Goal: Check status: Check status

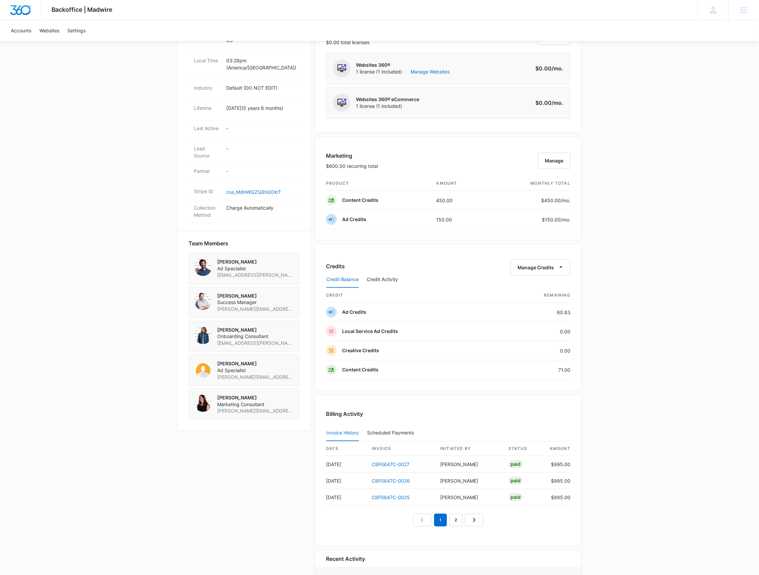
scroll to position [306, 0]
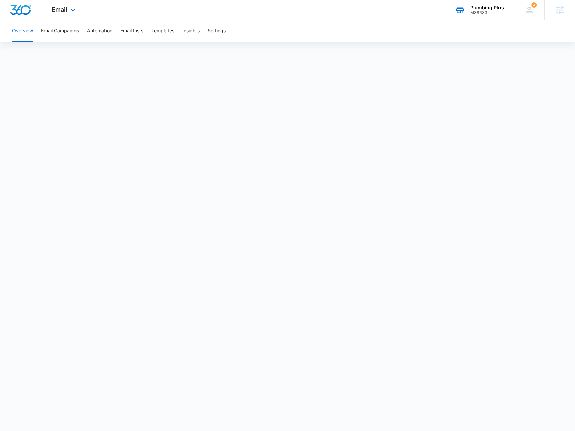
click at [476, 10] on div "Plumbing Plus" at bounding box center [487, 7] width 34 height 5
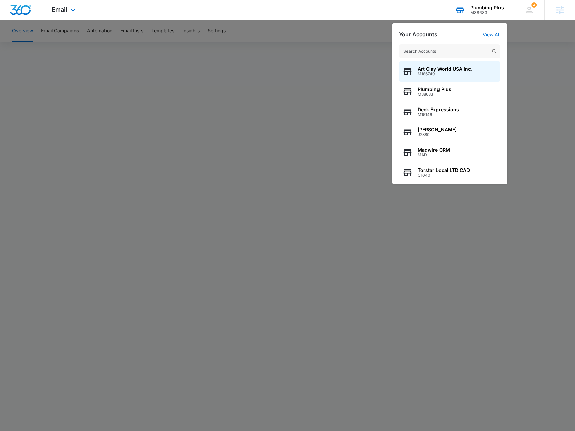
click at [443, 52] on input "text" at bounding box center [449, 50] width 101 height 13
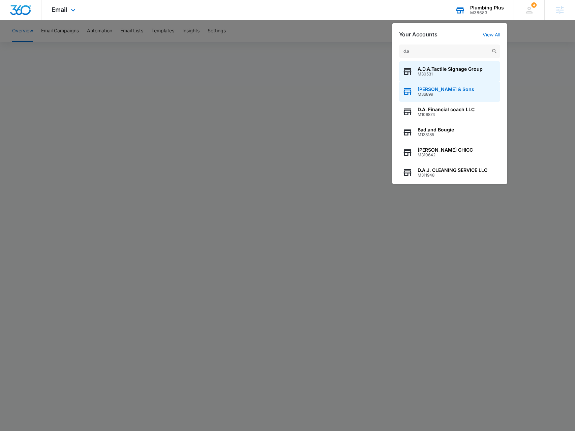
type input "d.a"
click at [421, 94] on span "M36899" at bounding box center [445, 94] width 57 height 5
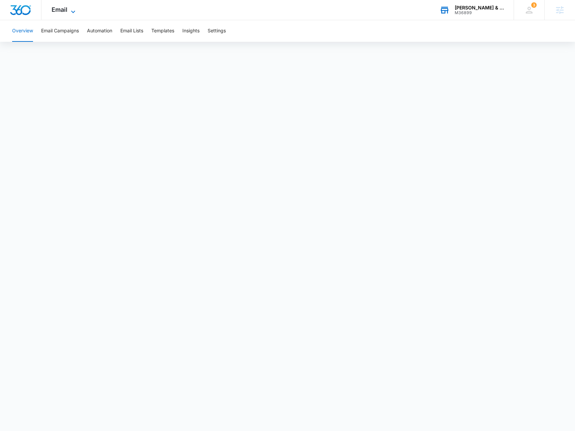
click at [64, 11] on span "Email" at bounding box center [60, 9] width 16 height 7
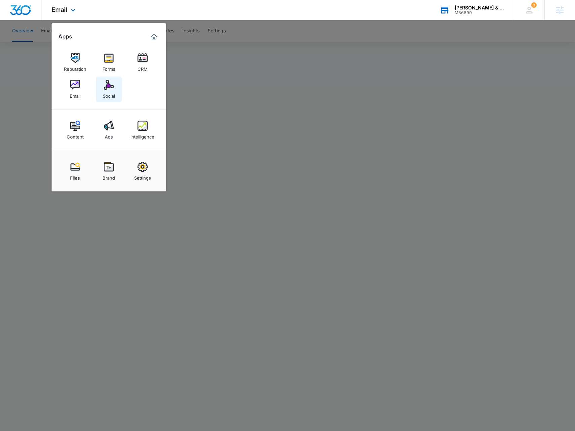
click at [112, 93] on div "Social" at bounding box center [109, 94] width 12 height 9
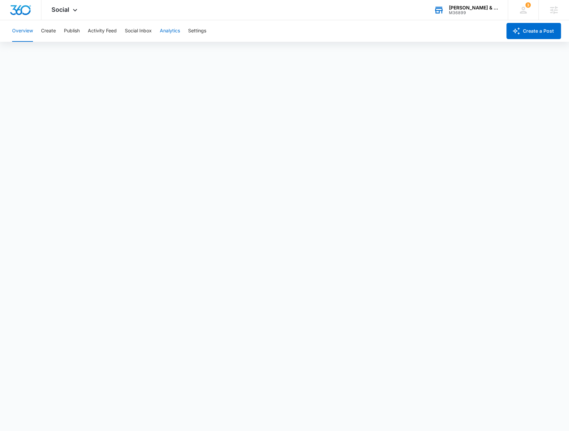
click at [167, 25] on button "Analytics" at bounding box center [170, 31] width 20 height 22
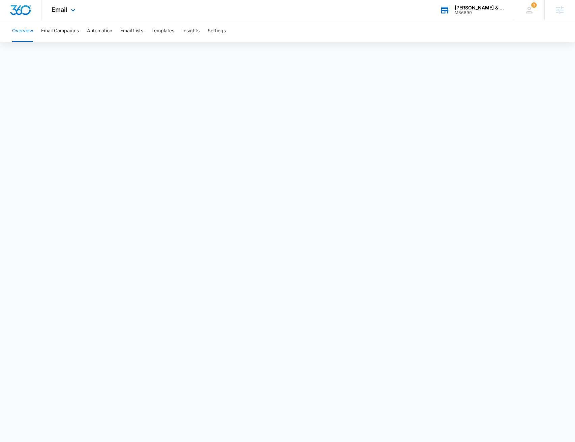
click at [471, 15] on div "[PERSON_NAME] & Sons M36899 Your Accounts View All" at bounding box center [471, 10] width 84 height 20
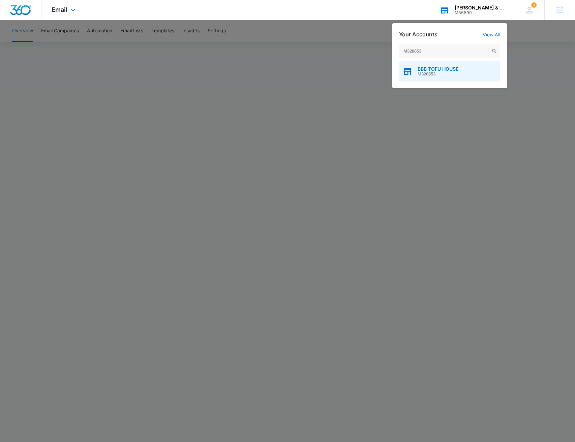
type input "M328853"
click at [424, 74] on span "M328853" at bounding box center [437, 74] width 41 height 5
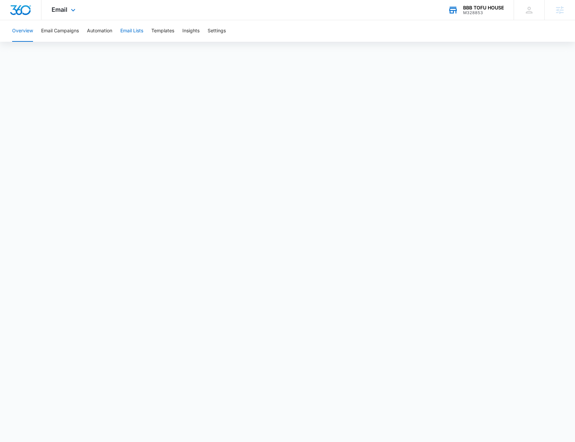
click at [139, 28] on button "Email Lists" at bounding box center [131, 31] width 23 height 22
